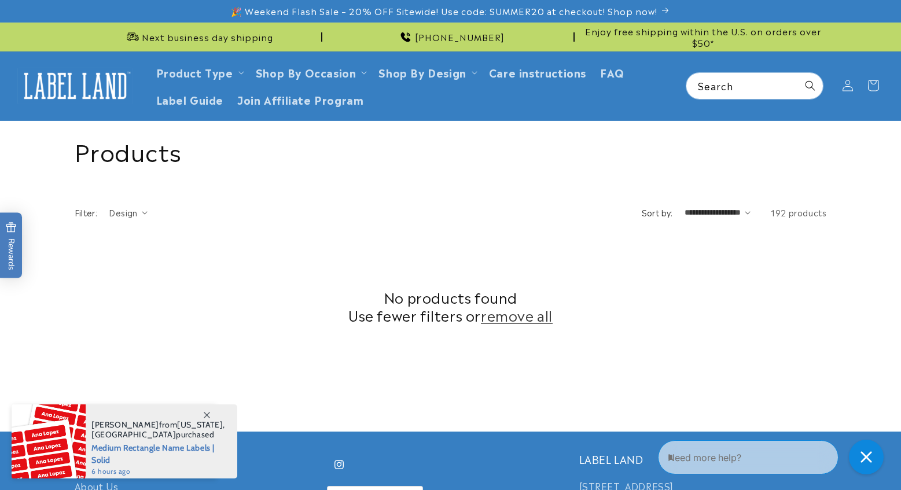
scroll to position [400, 0]
